Goal: Task Accomplishment & Management: Use online tool/utility

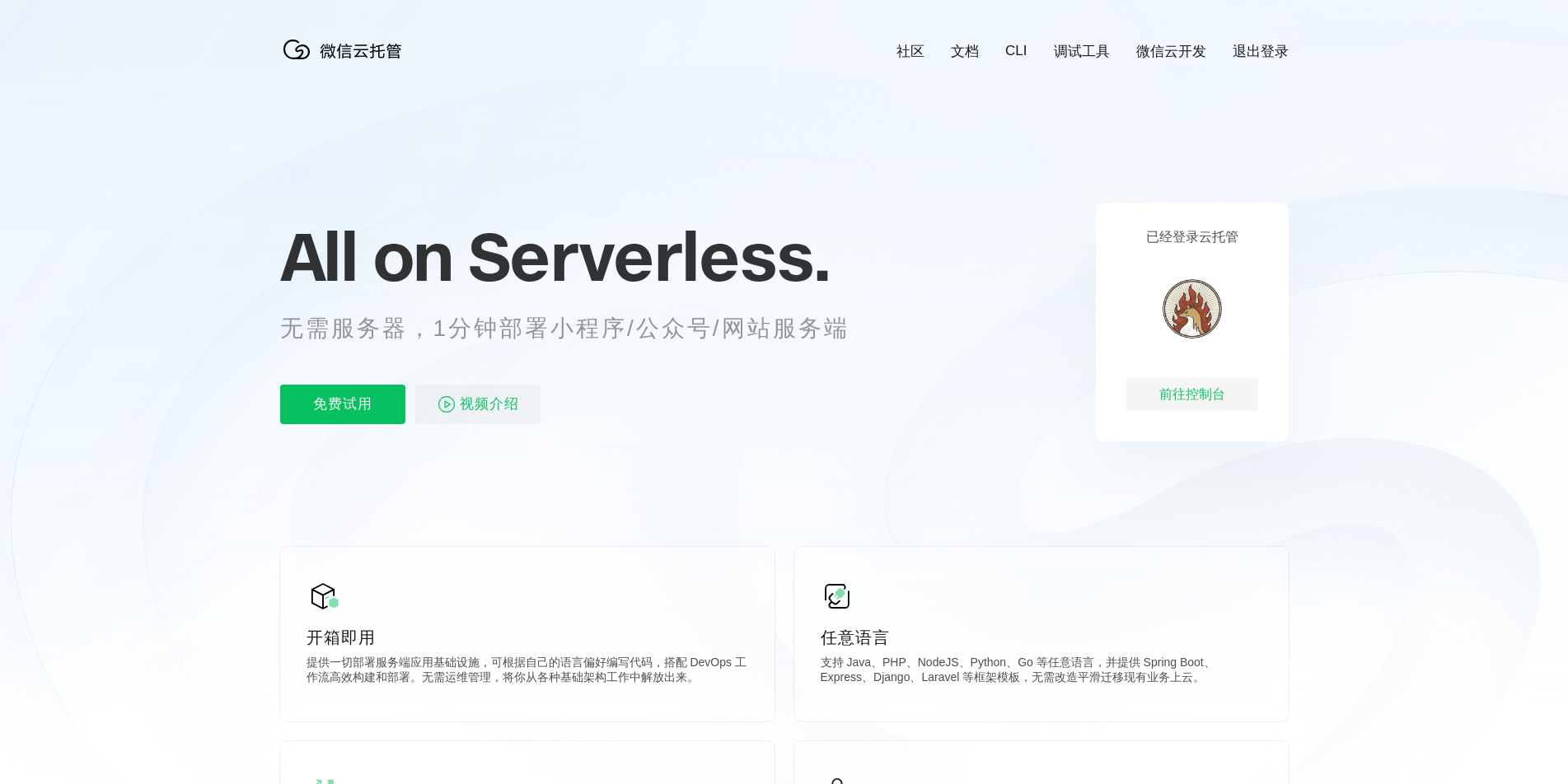
scroll to position [0, 2929]
click at [1158, 394] on div "前往控制台" at bounding box center [1192, 394] width 132 height 33
drag, startPoint x: 0, startPoint y: 0, endPoint x: 379, endPoint y: 407, distance: 556.1
click at [379, 407] on p "免费试用" at bounding box center [343, 404] width 125 height 40
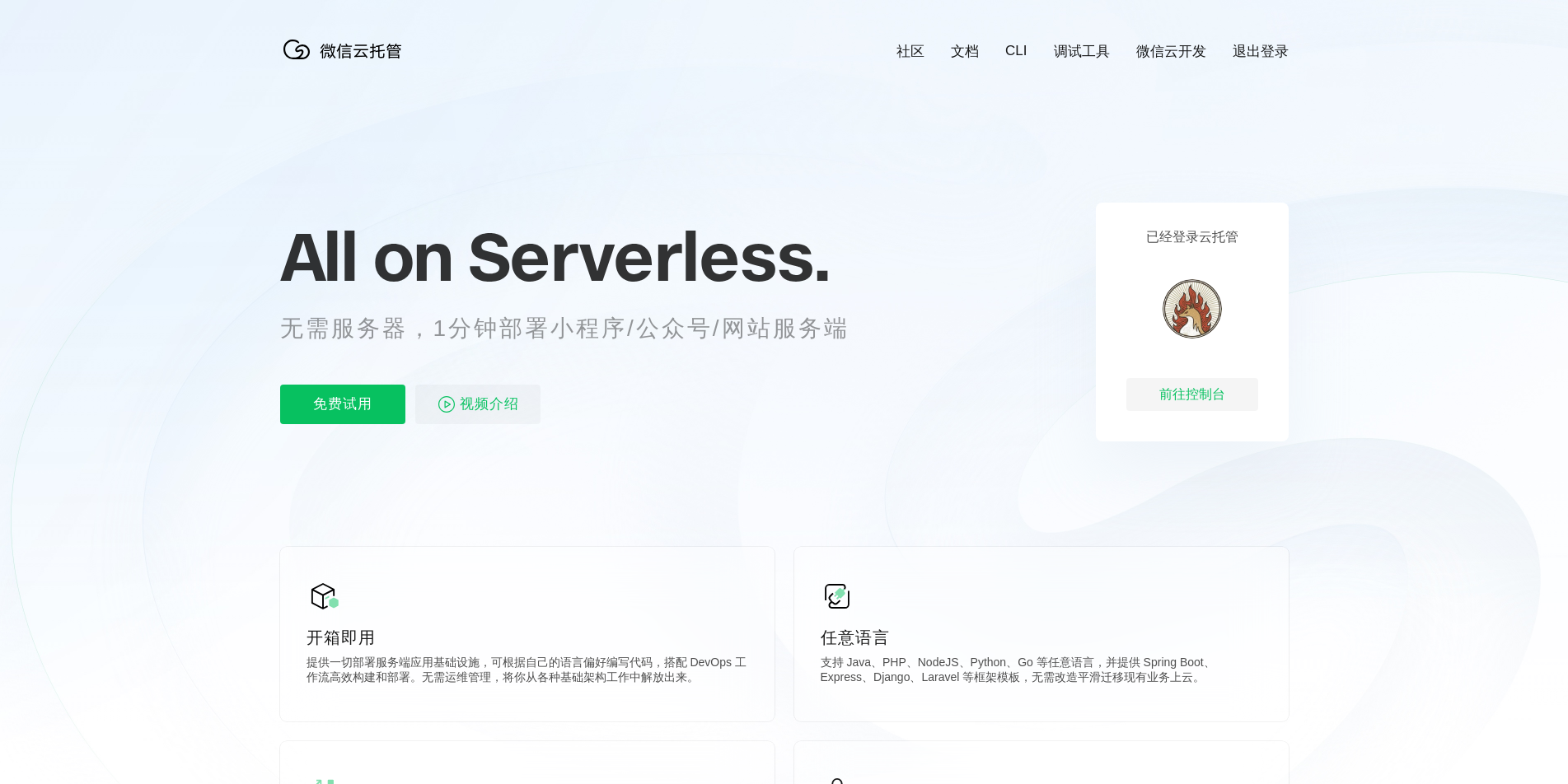
scroll to position [0, 2929]
